Goal: Navigation & Orientation: Find specific page/section

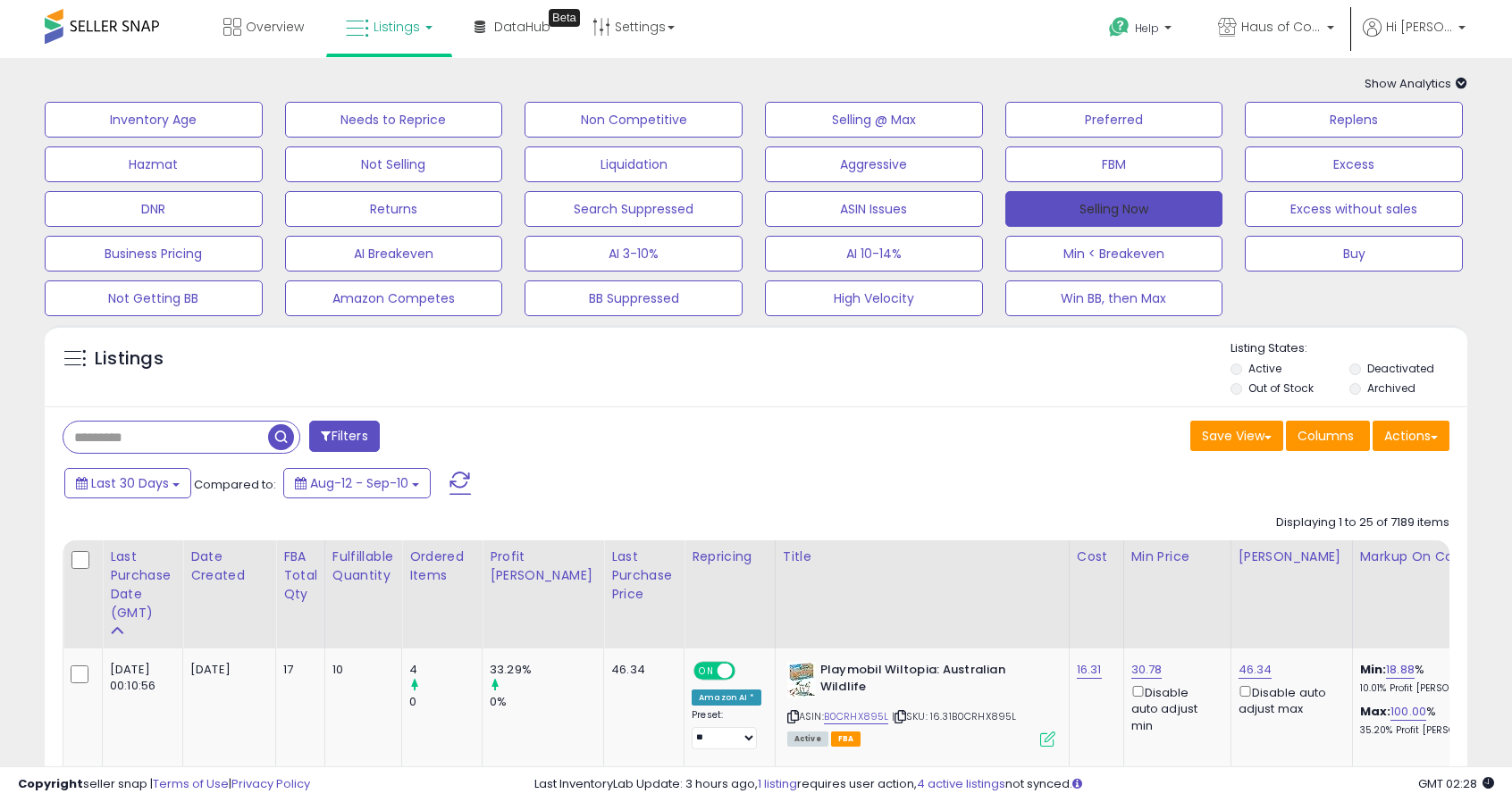
click at [1103, 200] on button "Selling Now" at bounding box center [1114, 208] width 218 height 35
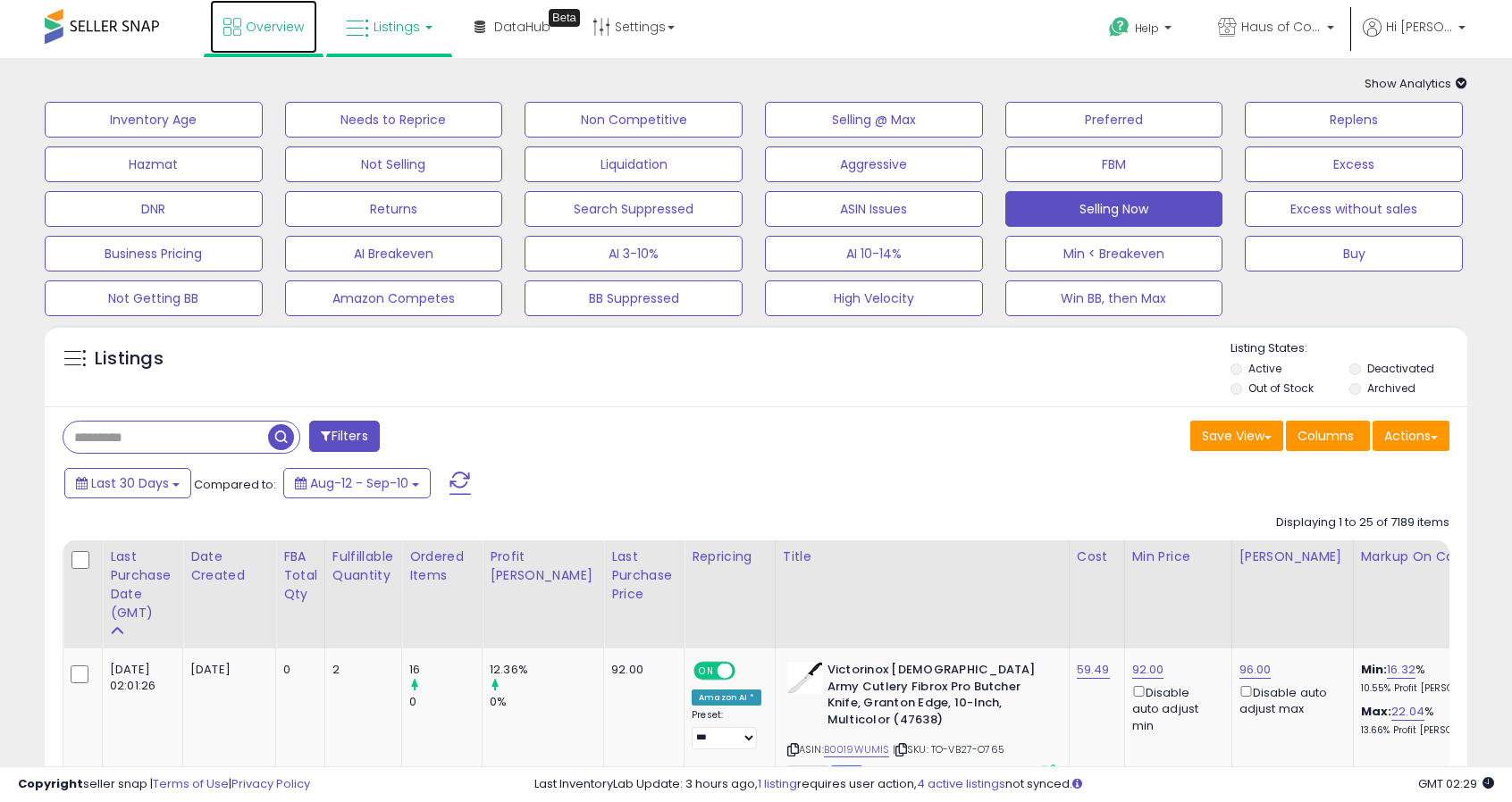
click at [266, 26] on span "Overview" at bounding box center [274, 27] width 58 height 18
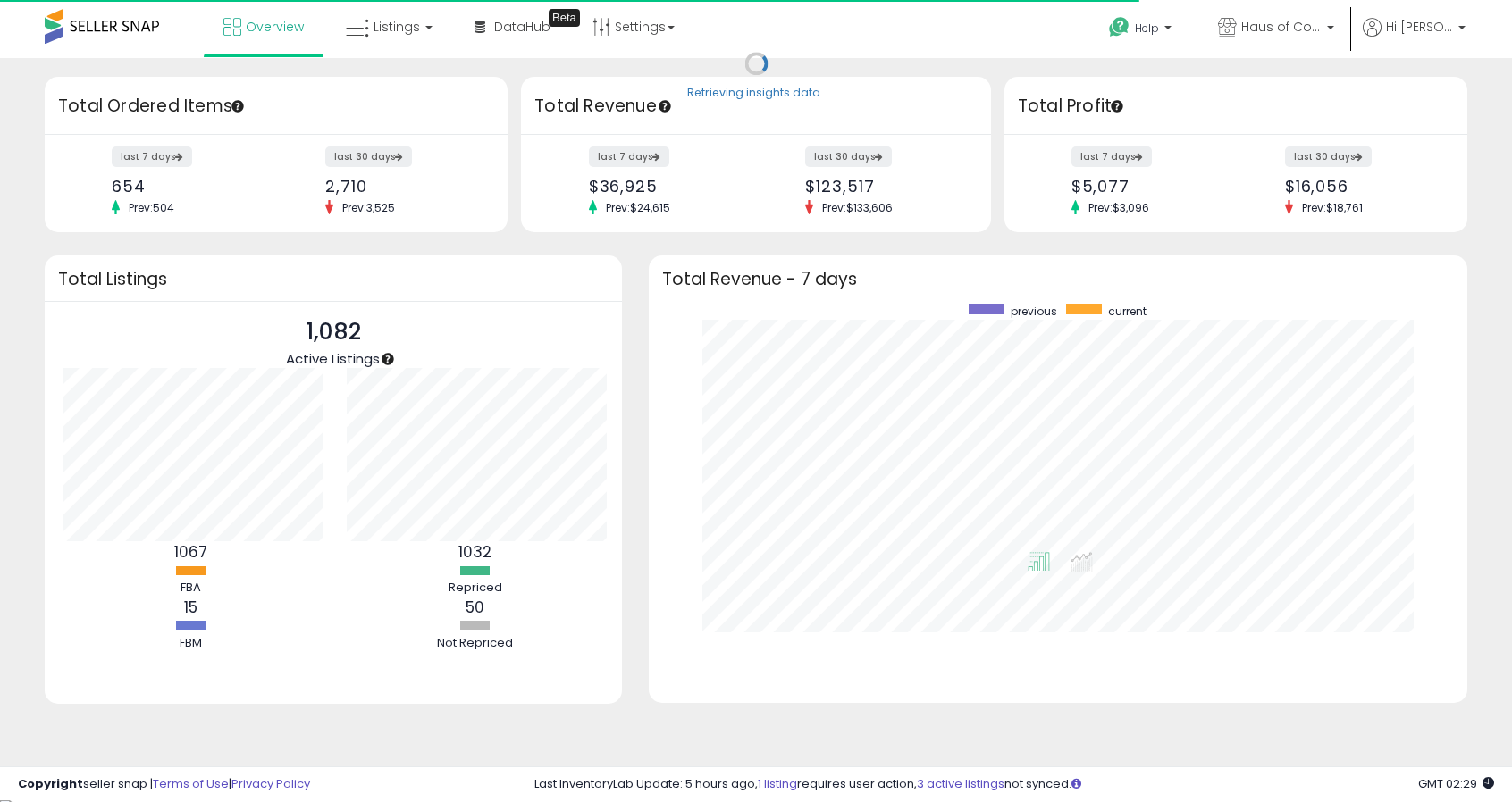
scroll to position [893173, 892922]
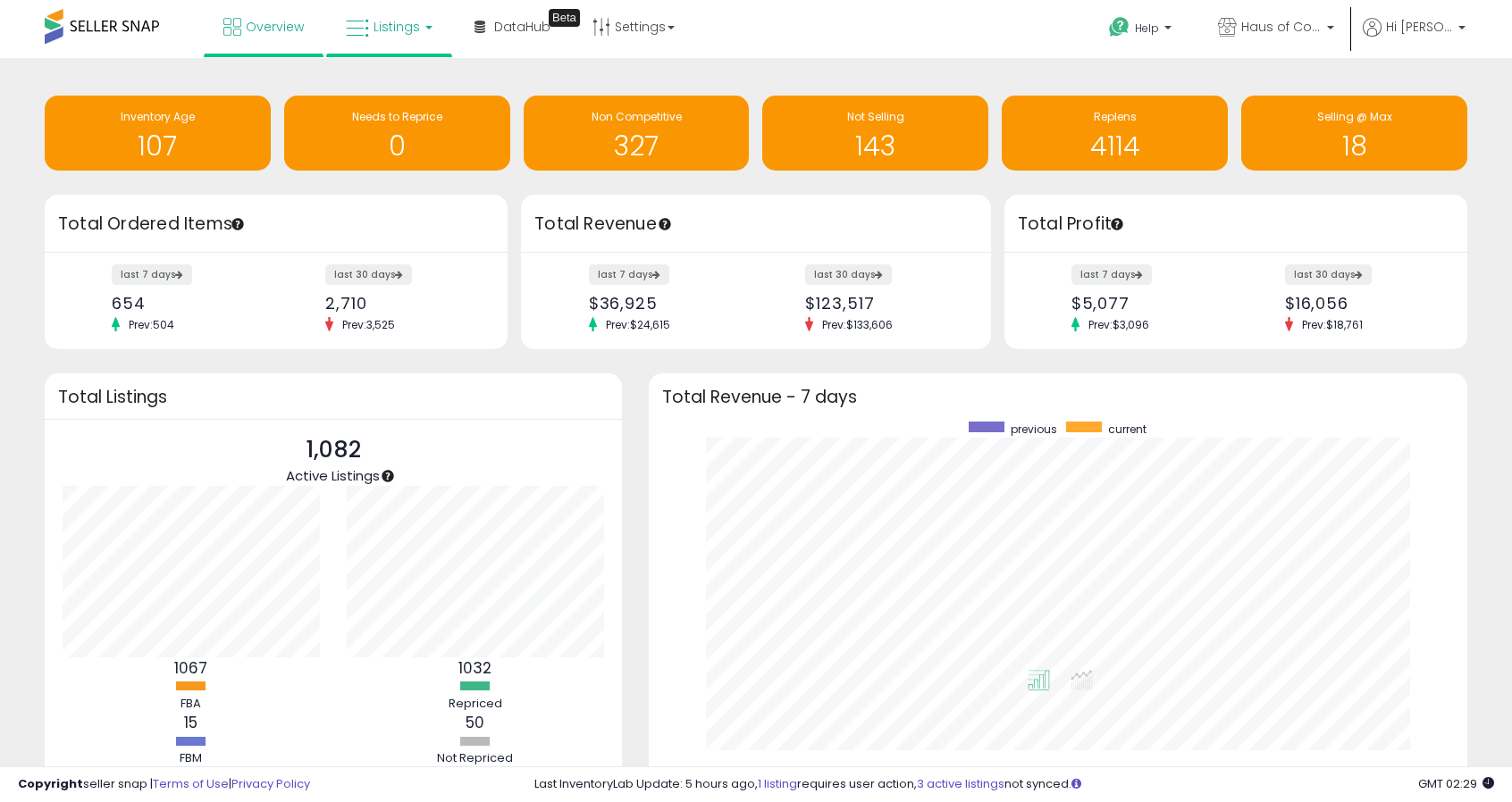
click at [386, 21] on span "Listings" at bounding box center [397, 27] width 46 height 18
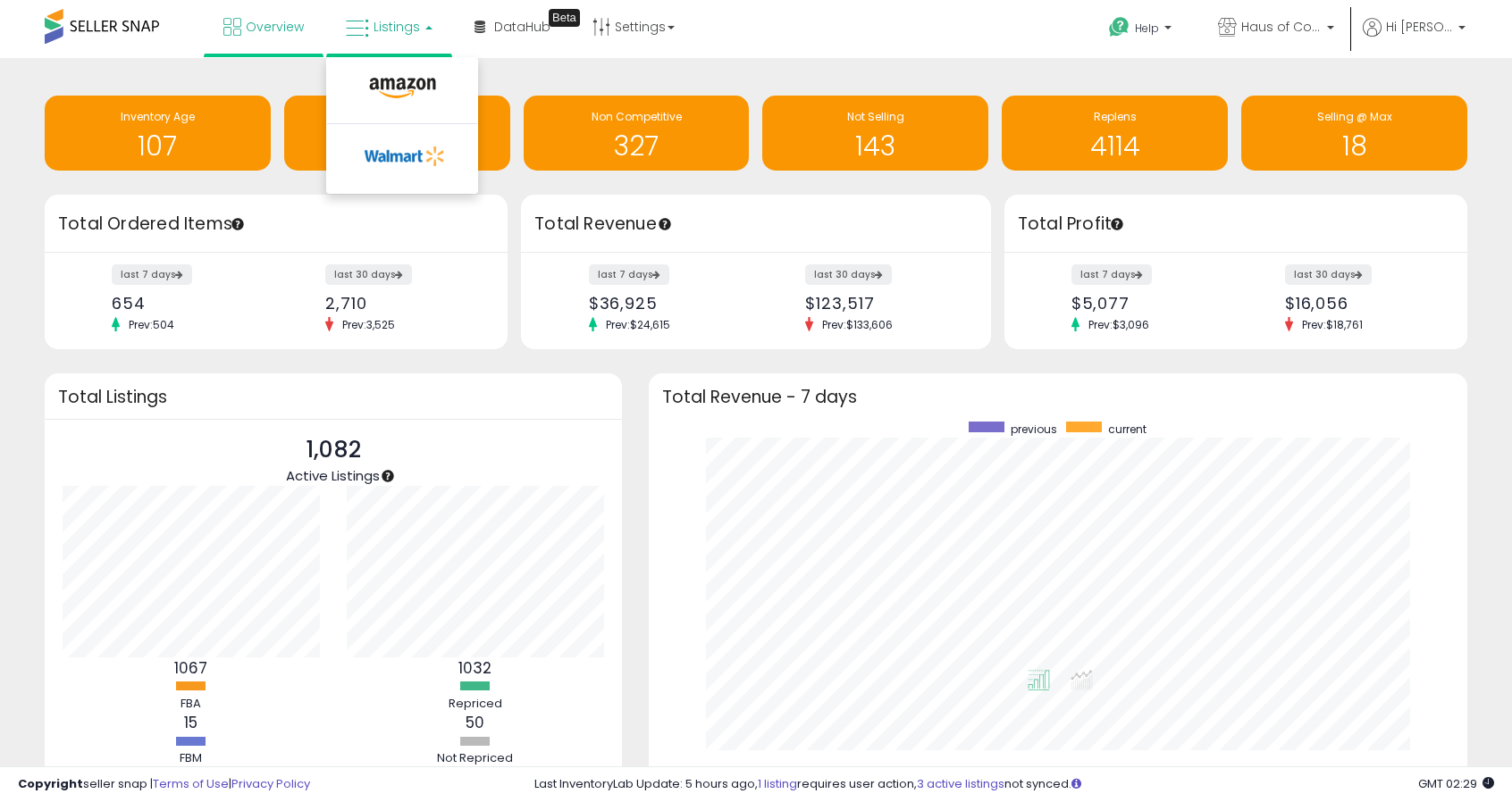
click at [374, 68] on li at bounding box center [402, 92] width 150 height 63
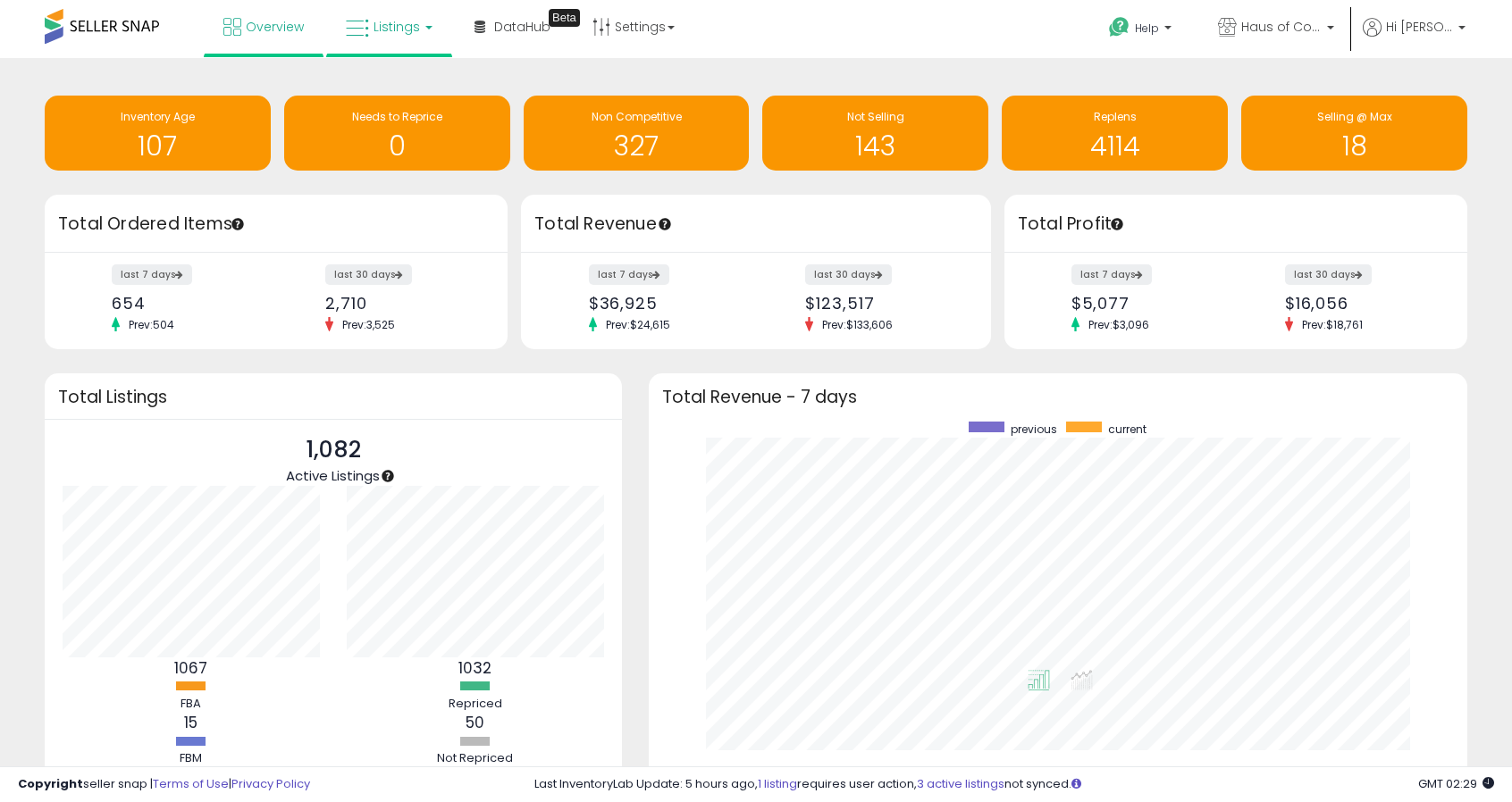
click at [386, 26] on span "Listings" at bounding box center [397, 27] width 46 height 18
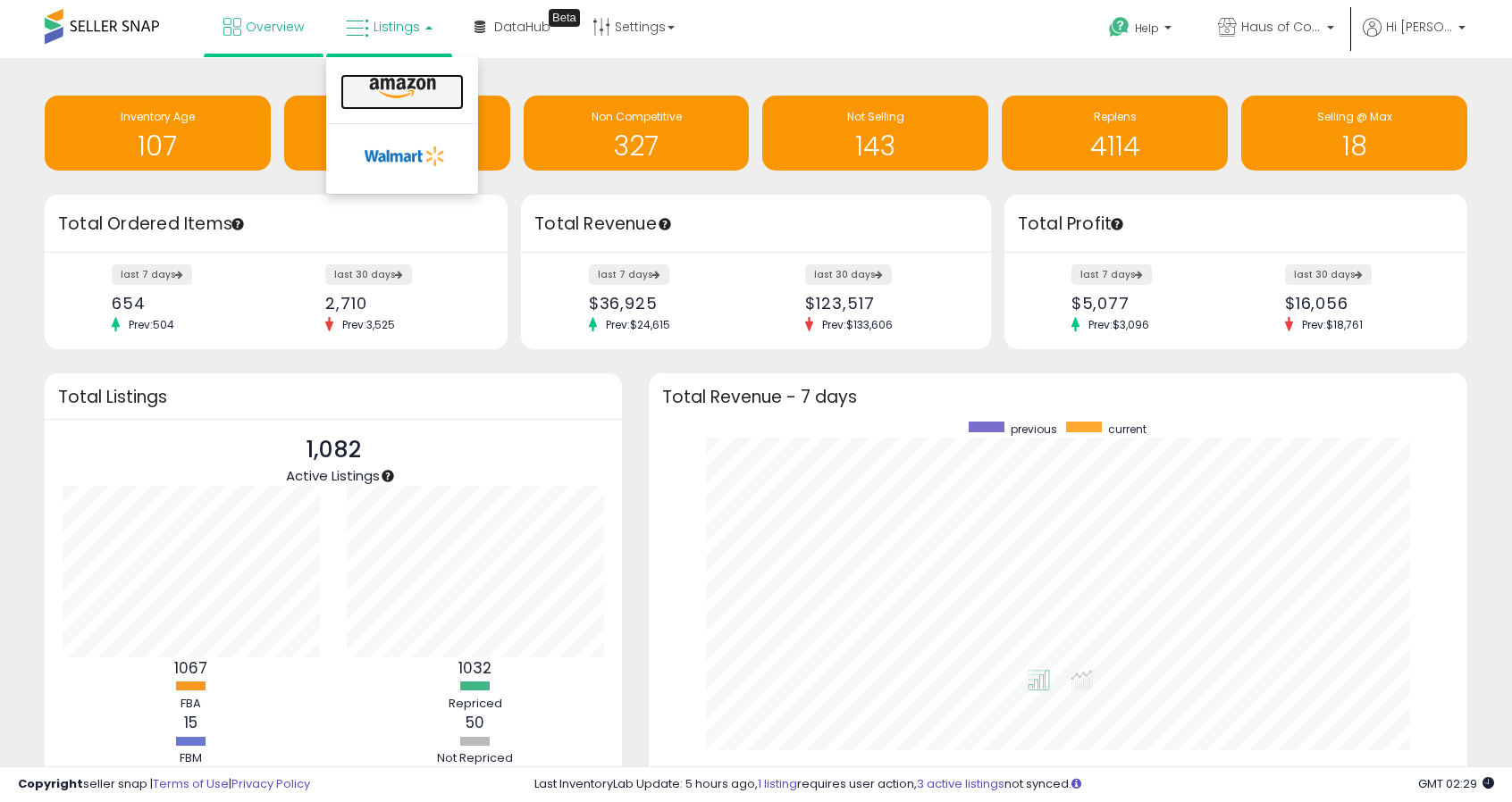
click at [398, 76] on link at bounding box center [402, 91] width 123 height 35
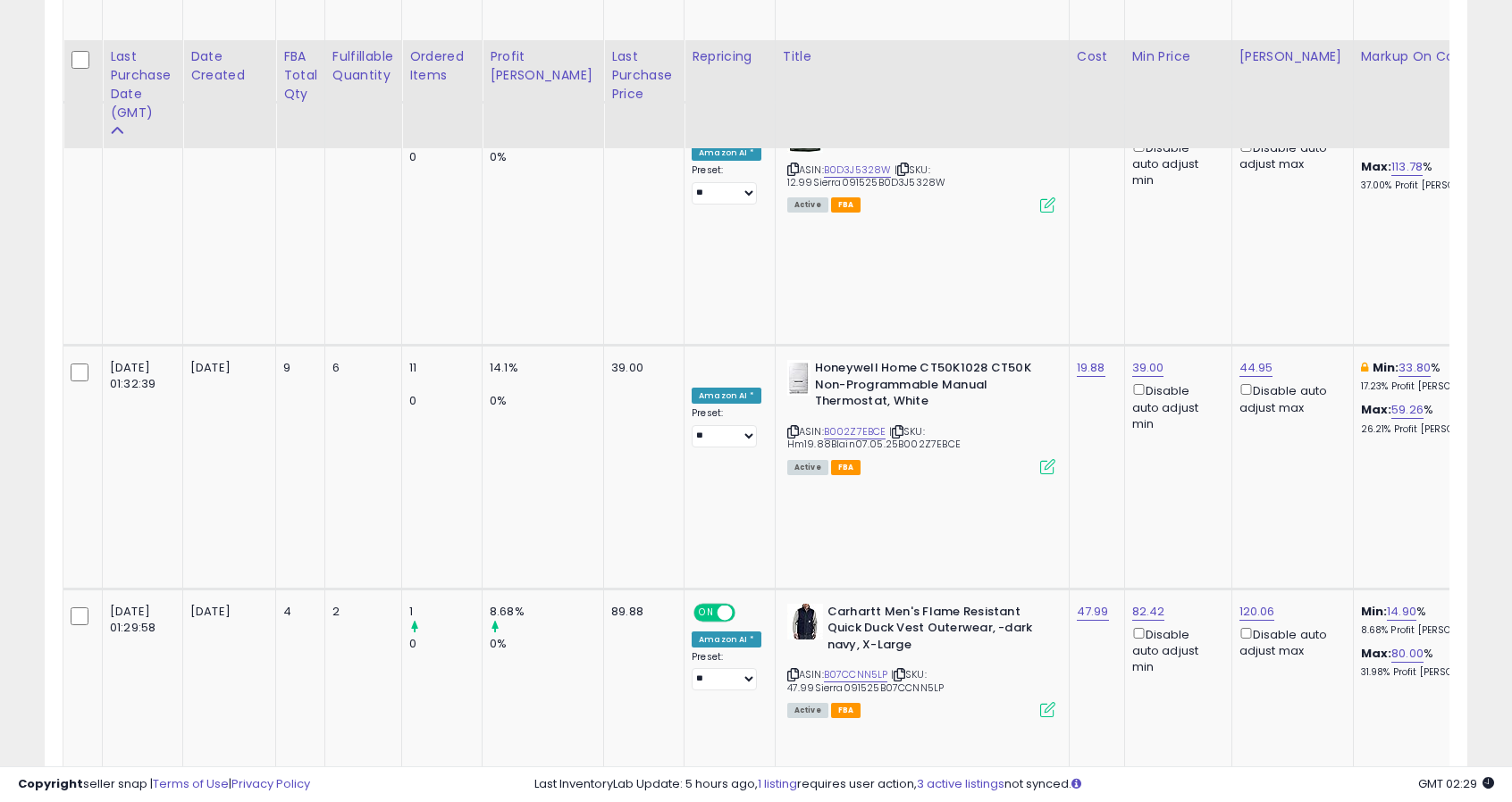
scroll to position [1073, 0]
